Goal: Book appointment/travel/reservation

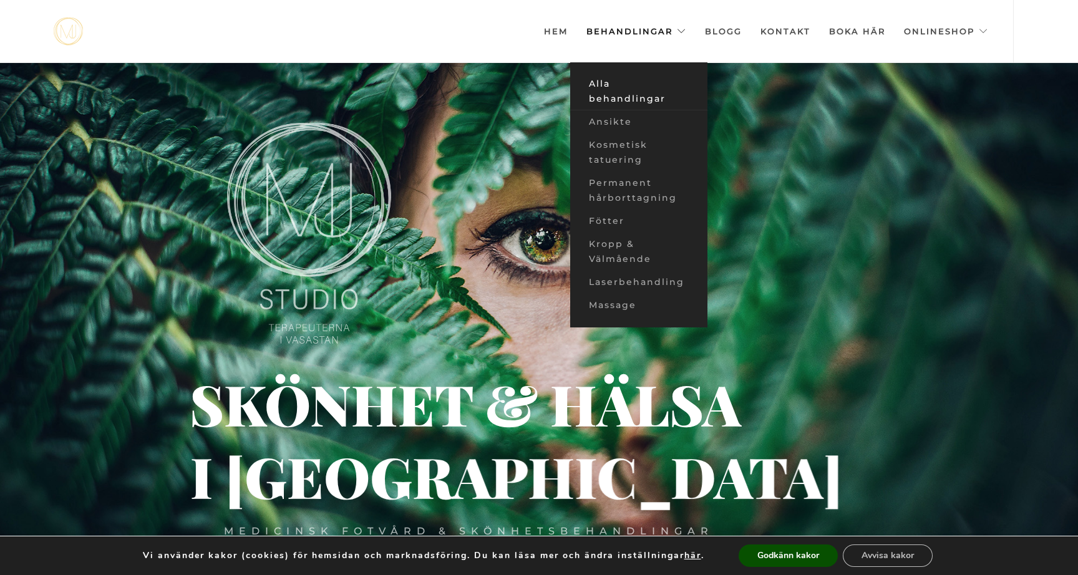
click at [616, 97] on link "Alla behandlingar" at bounding box center [638, 91] width 137 height 38
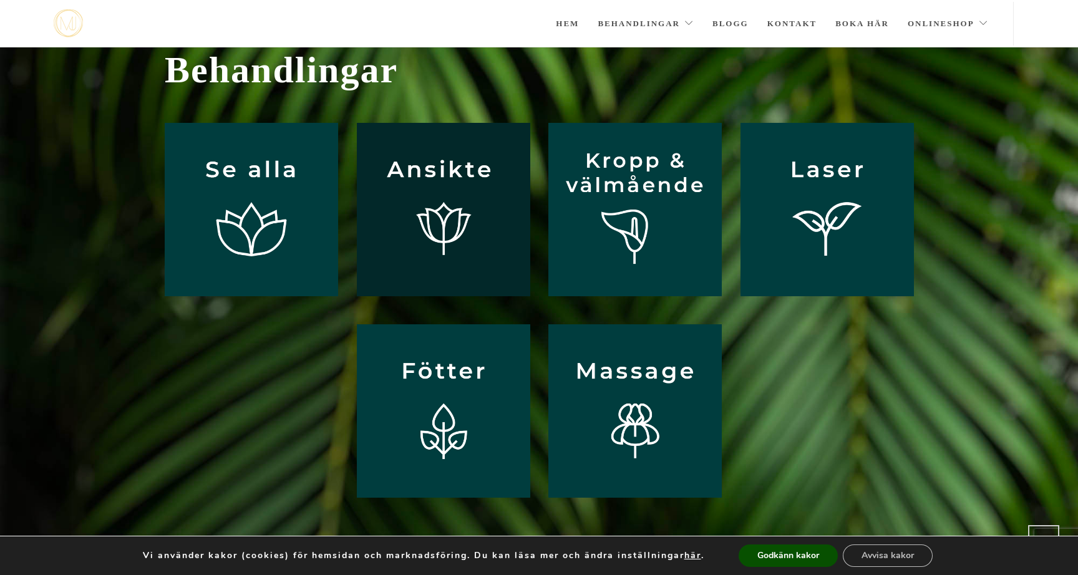
scroll to position [41, 0]
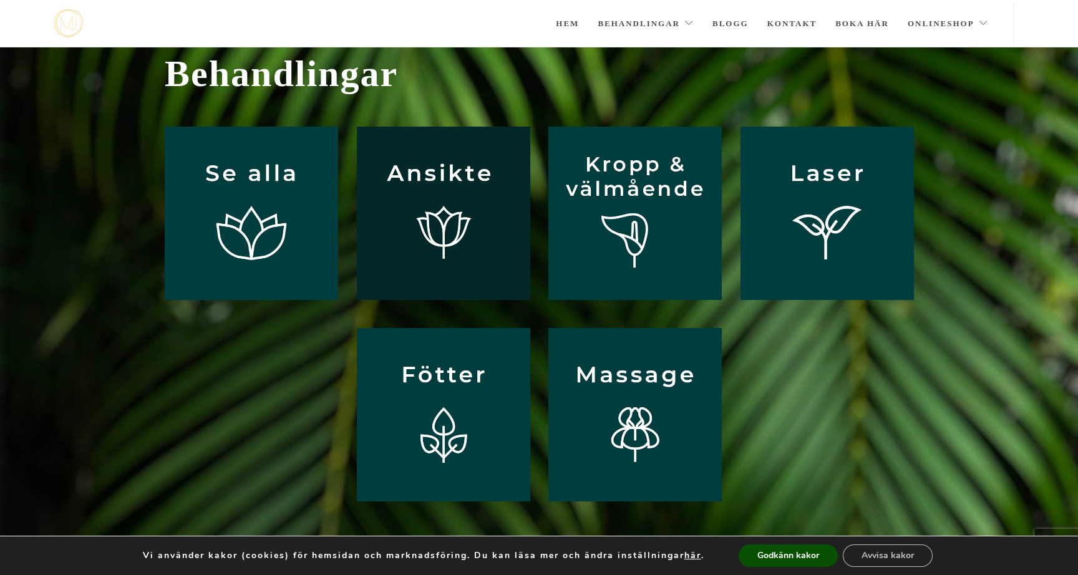
click at [455, 185] on img at bounding box center [443, 213] width 173 height 173
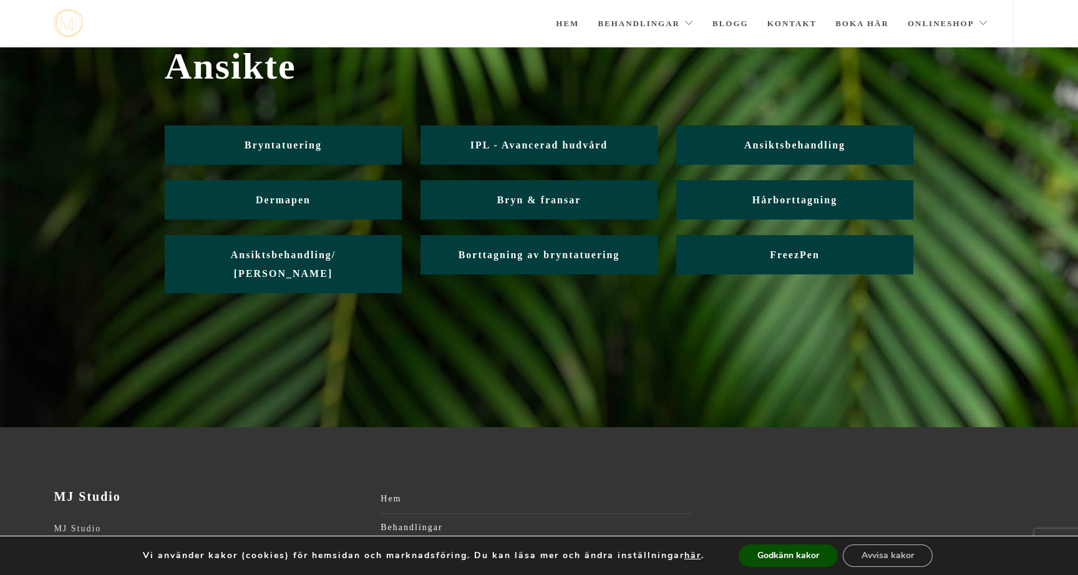
scroll to position [61, 0]
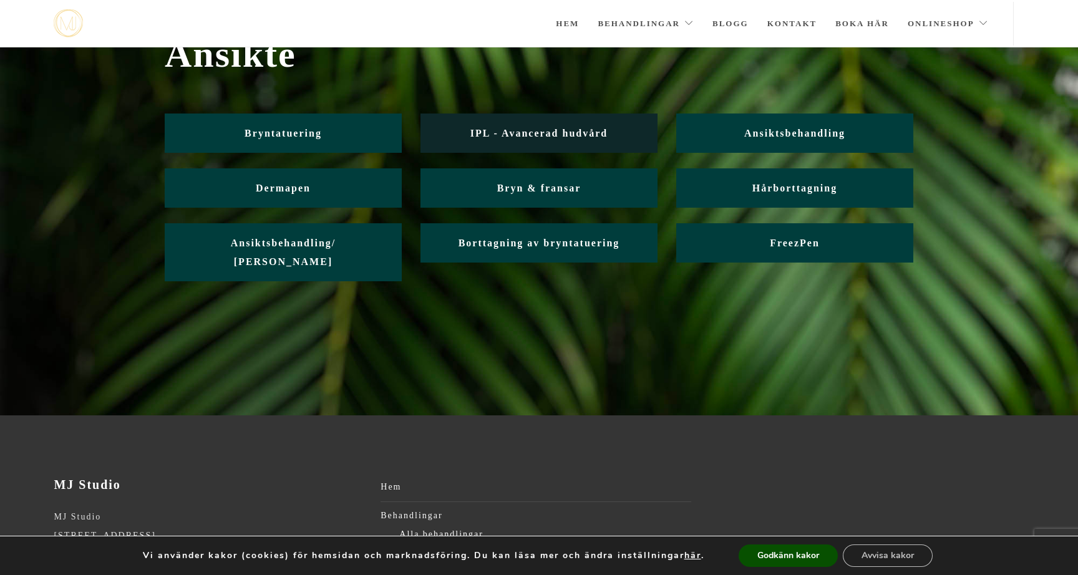
click at [588, 134] on span "IPL - Avancerad hudvård" at bounding box center [538, 133] width 137 height 11
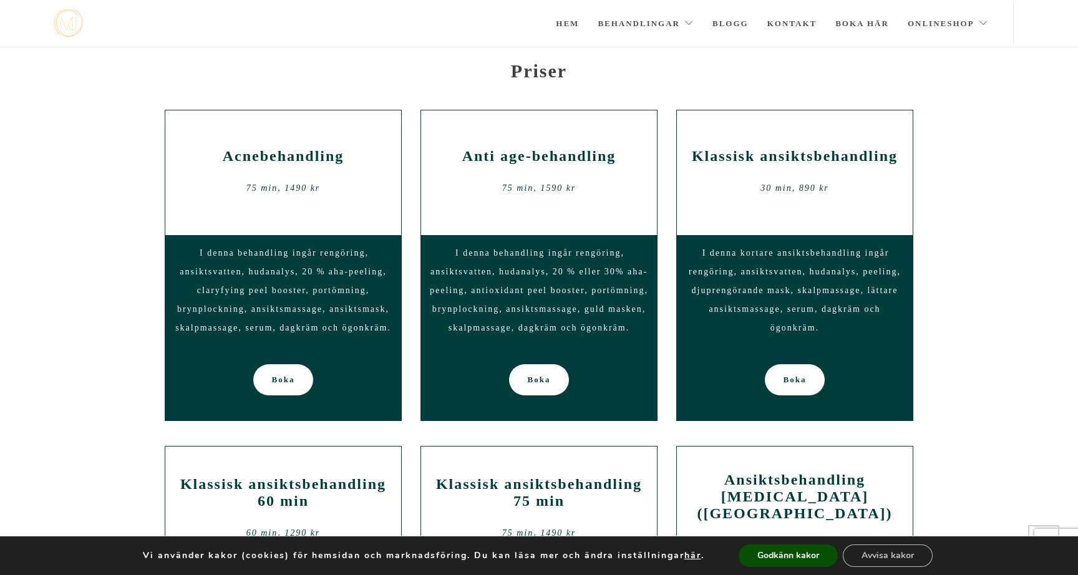
scroll to position [629, 0]
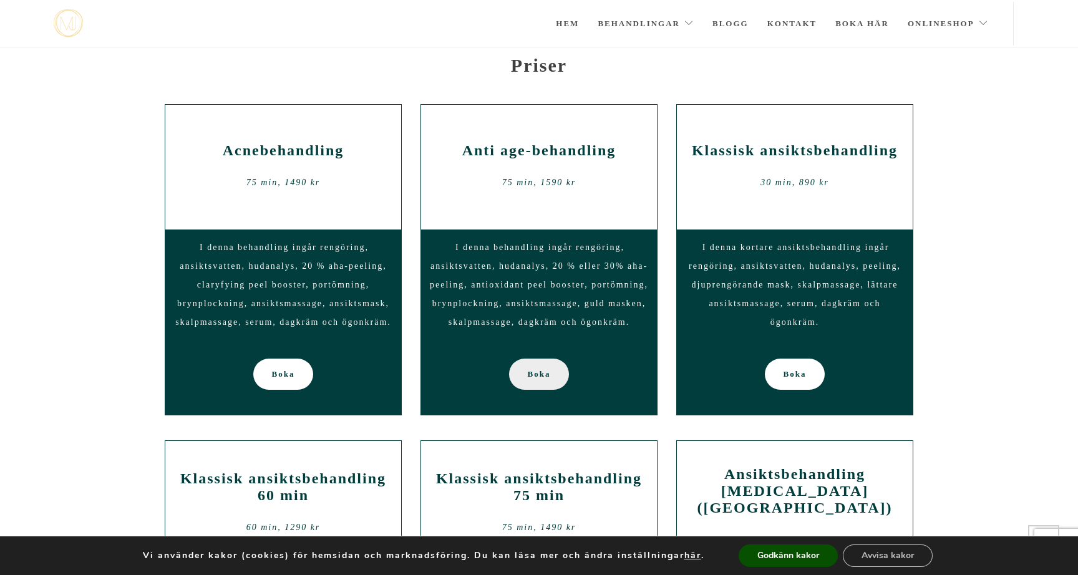
click at [536, 374] on span "Boka" at bounding box center [539, 374] width 23 height 31
